Goal: Check status: Check status

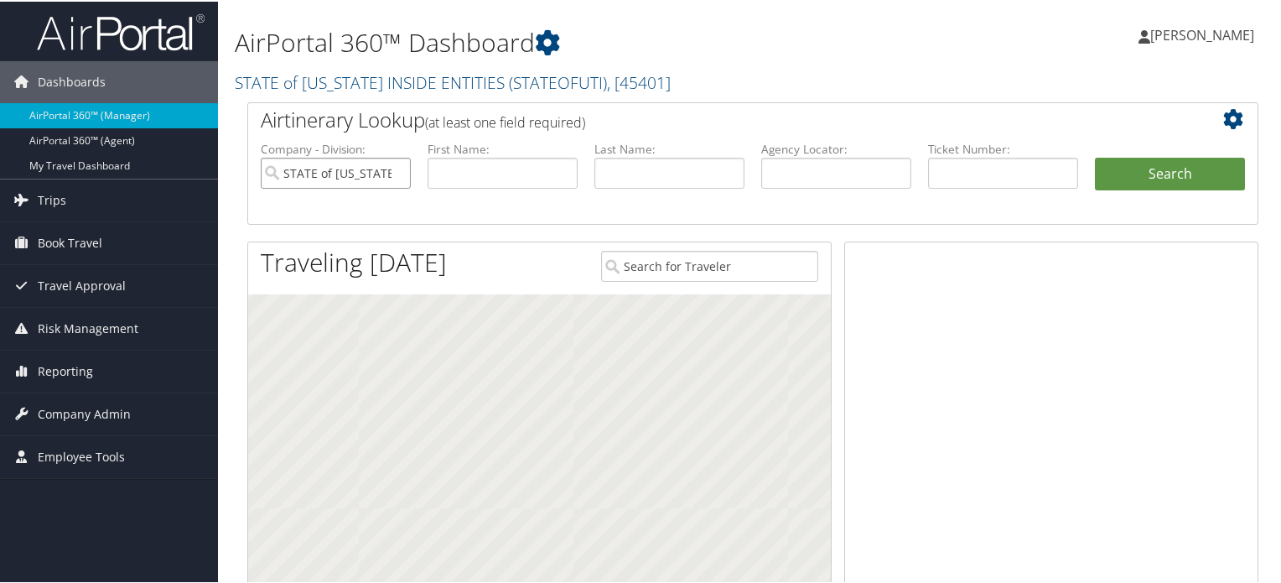
click at [394, 169] on input "STATE of UTAH INSIDE ENTITIES" at bounding box center [336, 171] width 150 height 31
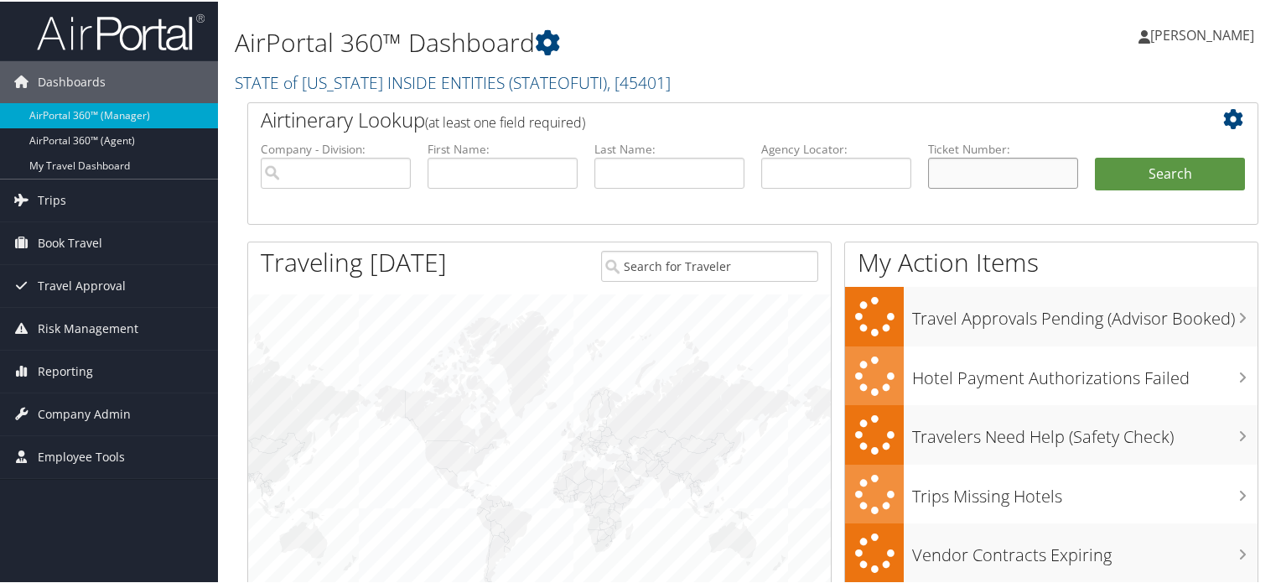
click at [987, 161] on input "text" at bounding box center [1003, 171] width 150 height 31
paste input "016 7145 535786"
click at [986, 174] on input "016 7145 535786" at bounding box center [1003, 171] width 150 height 31
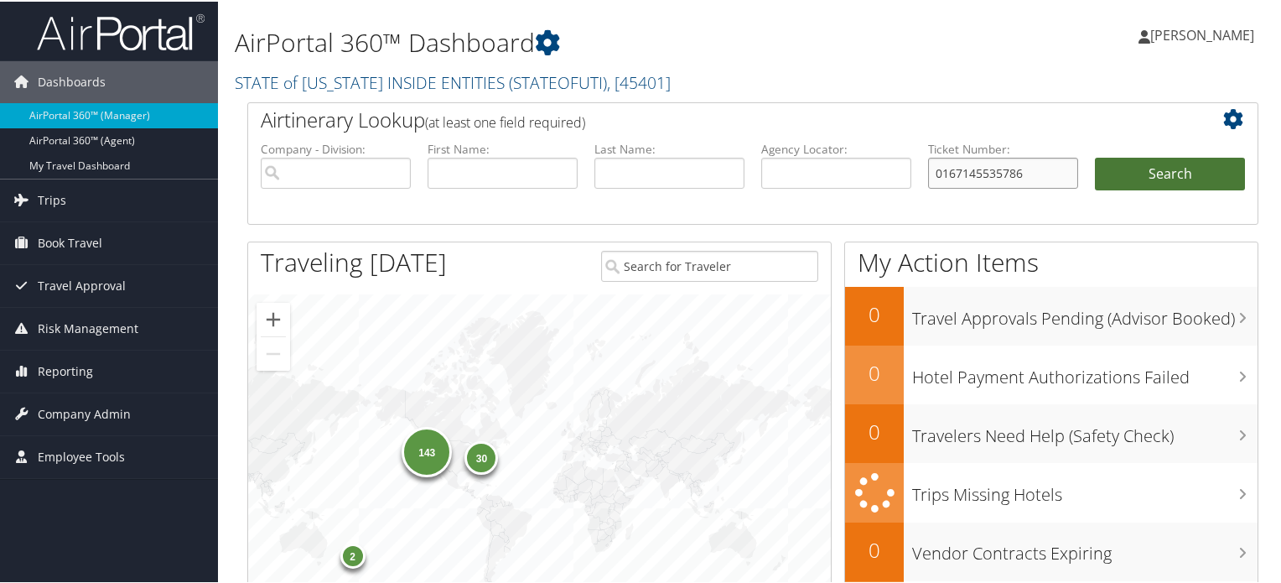
type input "0167145535786"
click at [1166, 172] on button "Search" at bounding box center [1170, 173] width 150 height 34
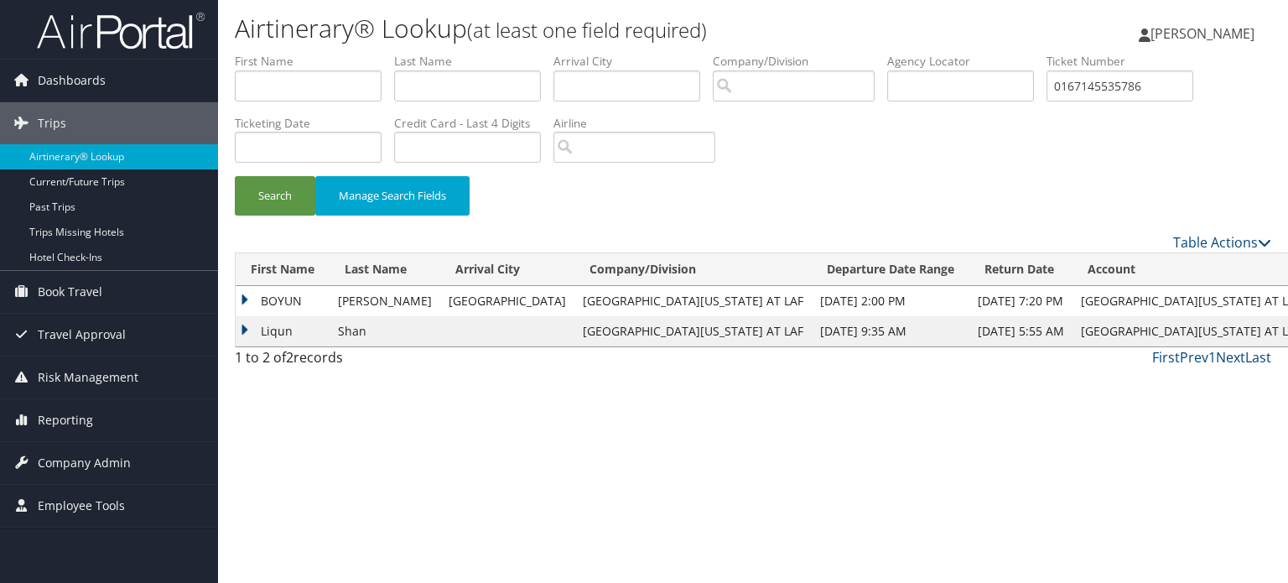
click at [245, 333] on td "Liqun" at bounding box center [283, 331] width 94 height 30
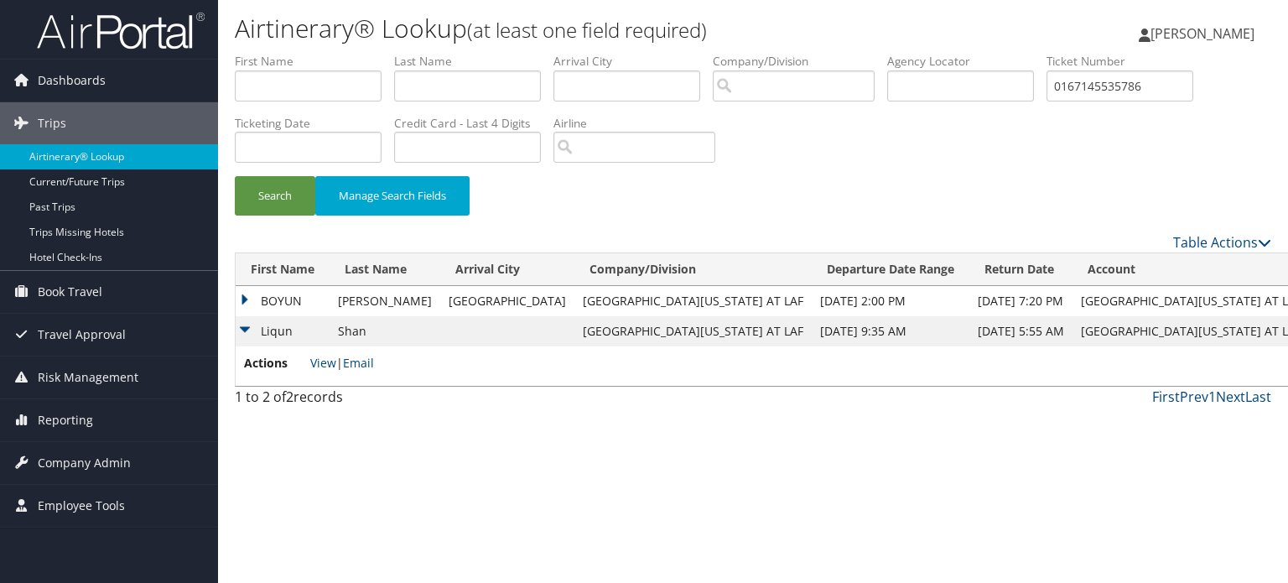
copy td "3OINQI"
click at [248, 299] on td "BOYUN" at bounding box center [283, 301] width 94 height 30
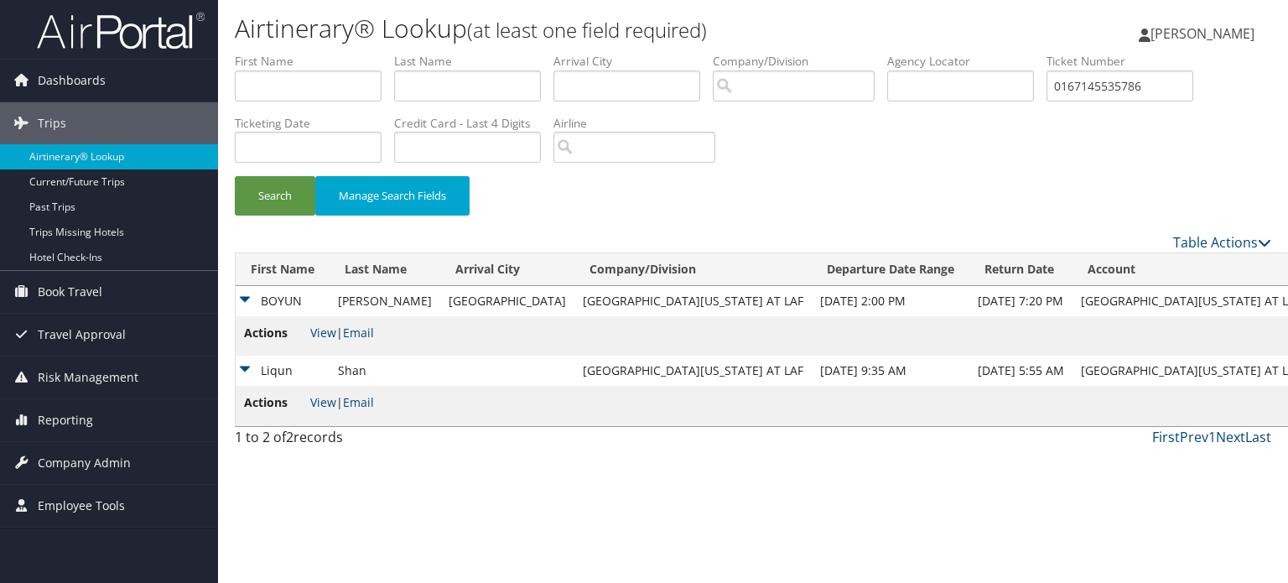
copy td "D9KD8W"
